Goal: Information Seeking & Learning: Learn about a topic

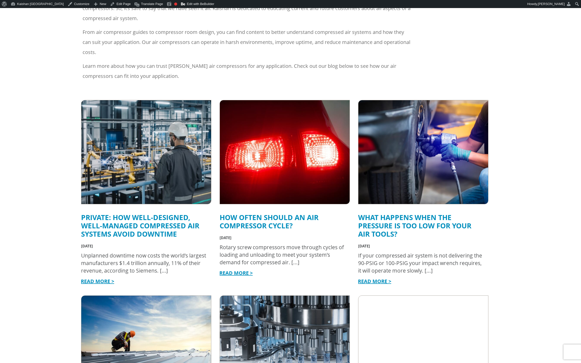
scroll to position [125, 0]
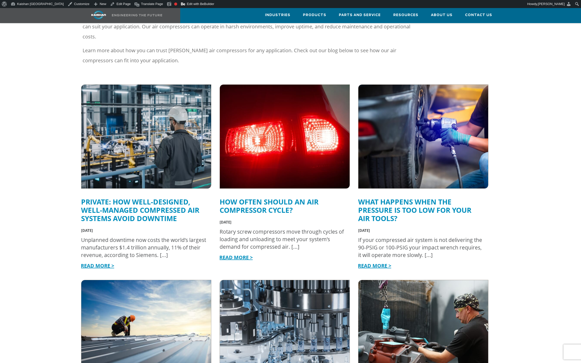
click at [292, 198] on link "How Often Should an Air Compressor Cycle?" at bounding box center [269, 206] width 99 height 18
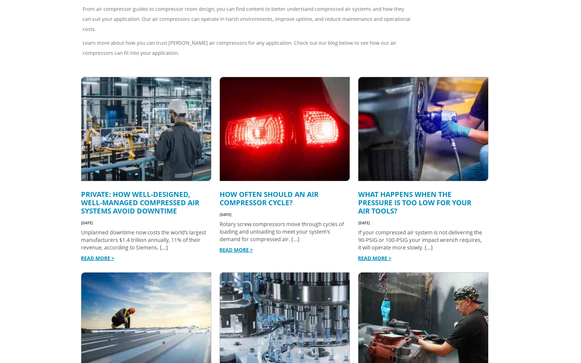
scroll to position [125, 0]
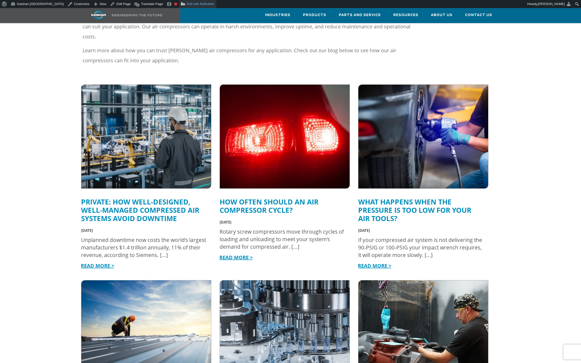
click at [179, 4] on link "Edit with BeBuilder" at bounding box center [197, 4] width 37 height 8
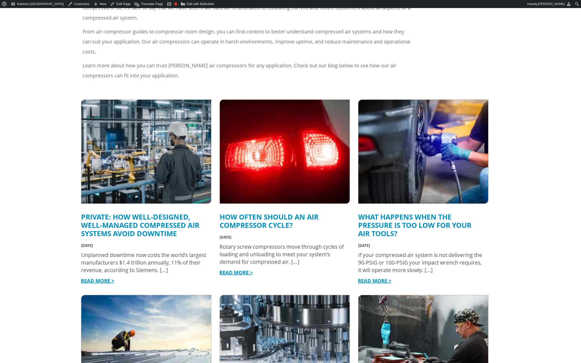
scroll to position [125, 0]
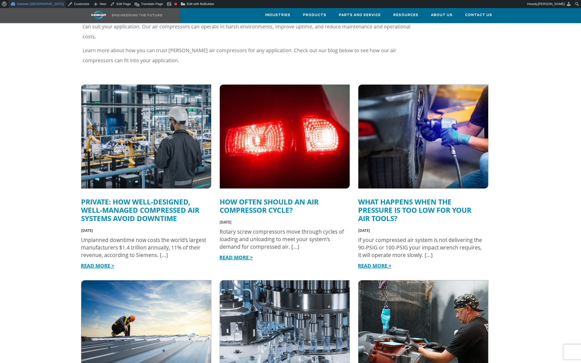
click at [22, 4] on link "Kaishan [GEOGRAPHIC_DATA]" at bounding box center [37, 4] width 57 height 8
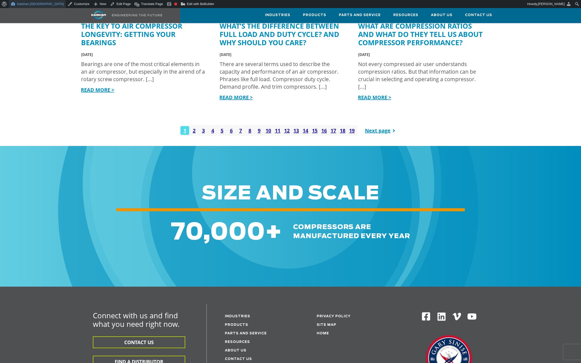
scroll to position [728, 0]
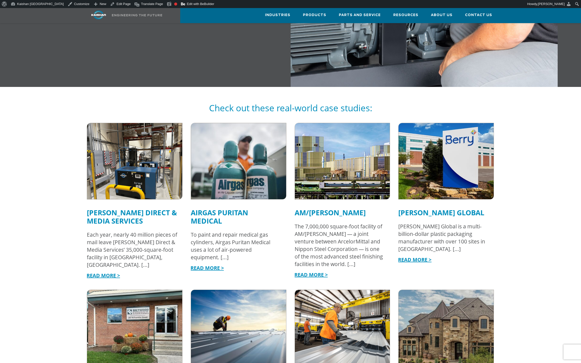
scroll to position [376, 0]
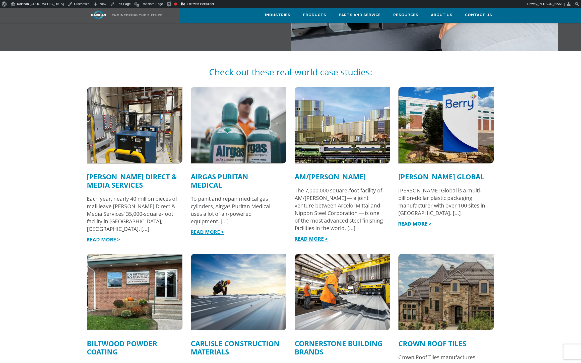
click at [210, 104] on img at bounding box center [238, 125] width 105 height 84
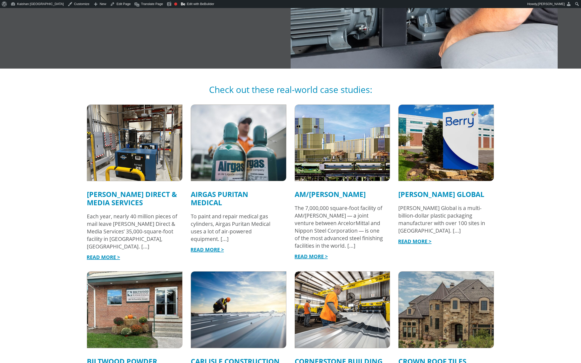
scroll to position [376, 0]
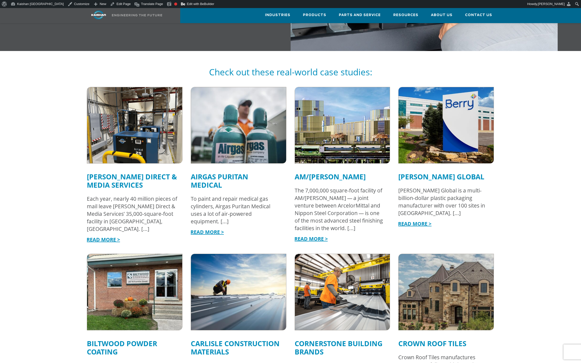
click at [125, 146] on img at bounding box center [134, 125] width 105 height 84
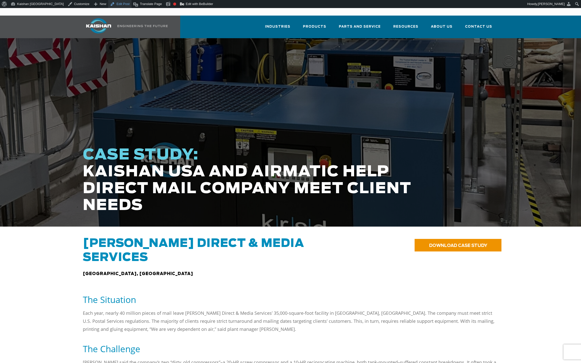
click at [108, 5] on link "Edit Post" at bounding box center [119, 4] width 23 height 8
